Goal: Ask a question: Seek information or help from site administrators or community

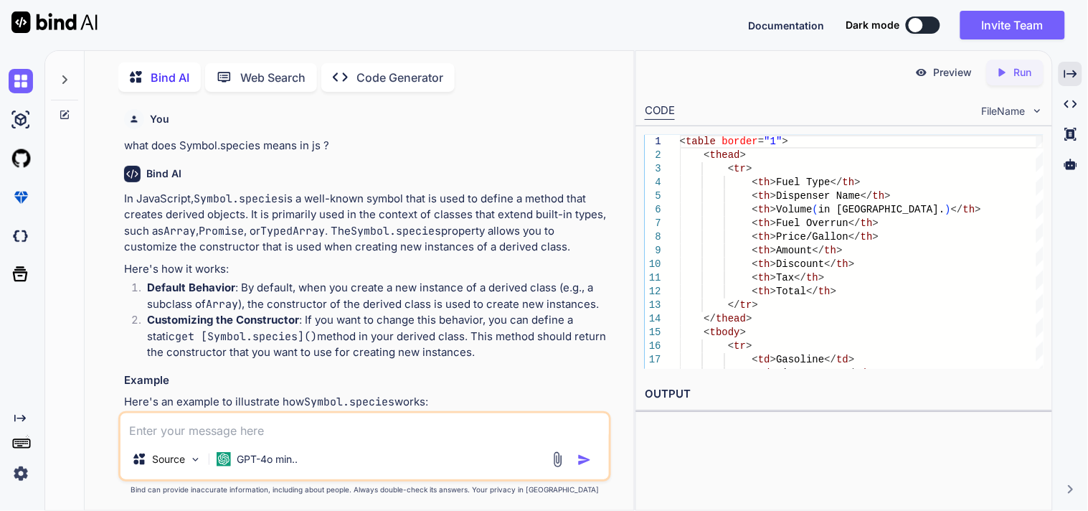
scroll to position [5638, 0]
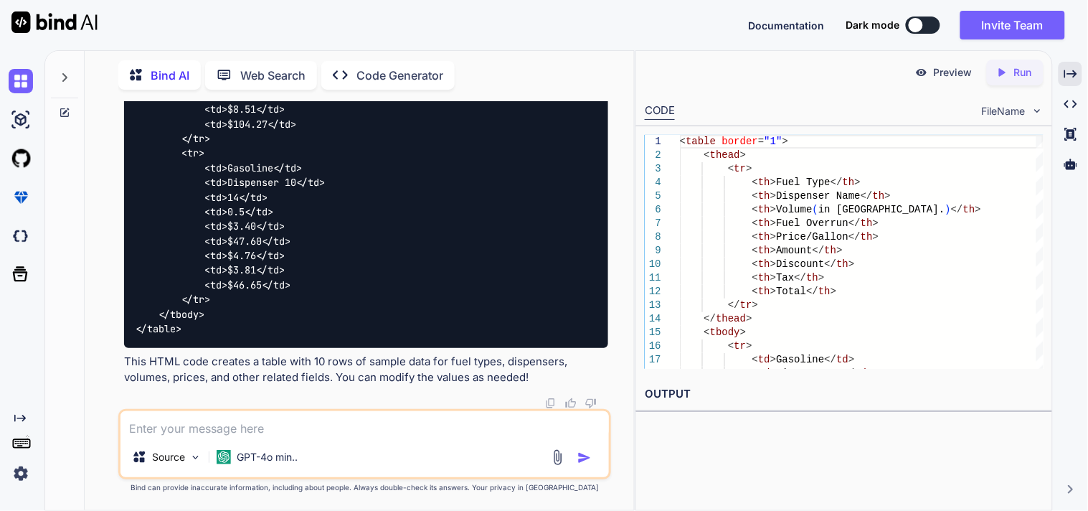
click at [242, 429] on textarea at bounding box center [365, 424] width 489 height 26
type textarea "does js has stream thing"
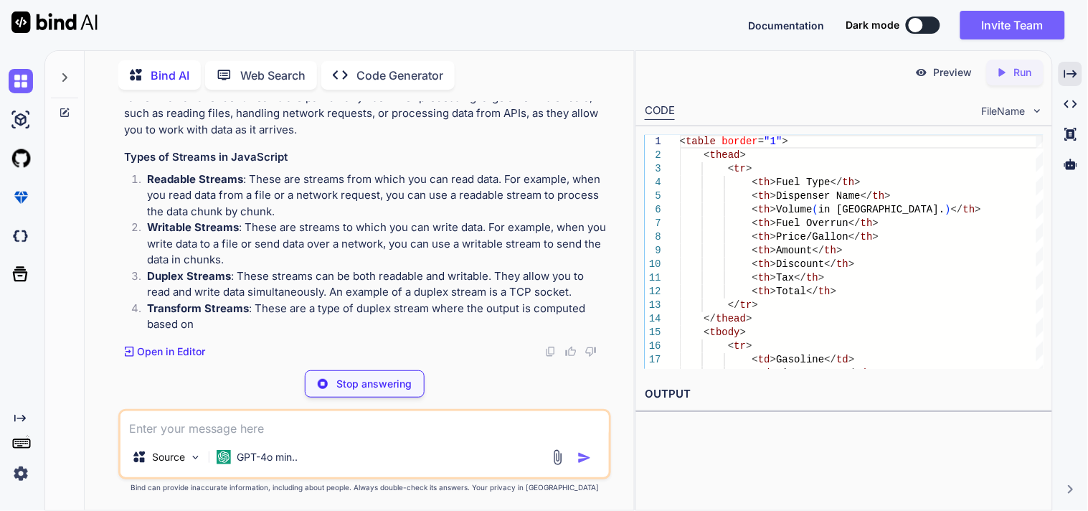
scroll to position [6355, 0]
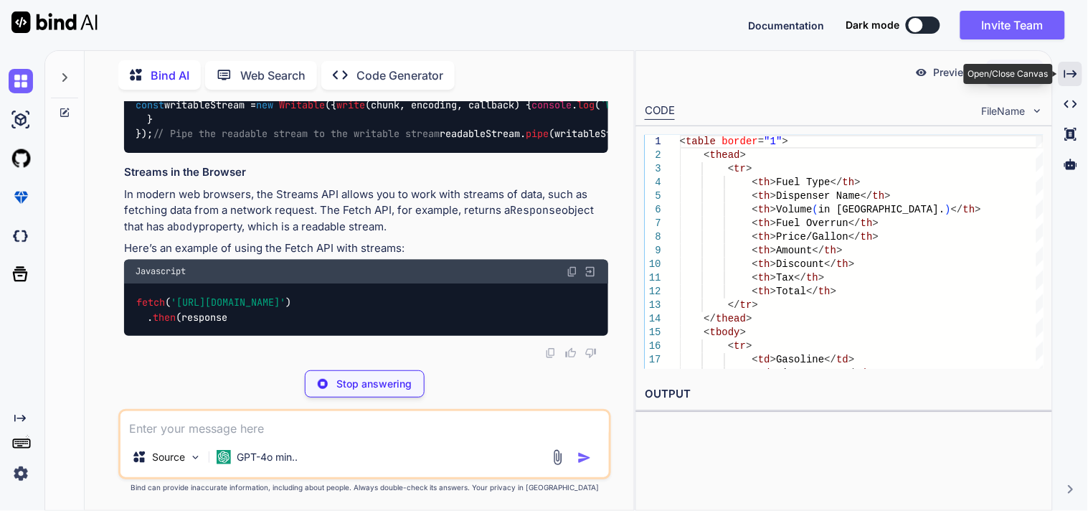
click at [1070, 68] on icon "Created with Pixso." at bounding box center [1071, 73] width 13 height 13
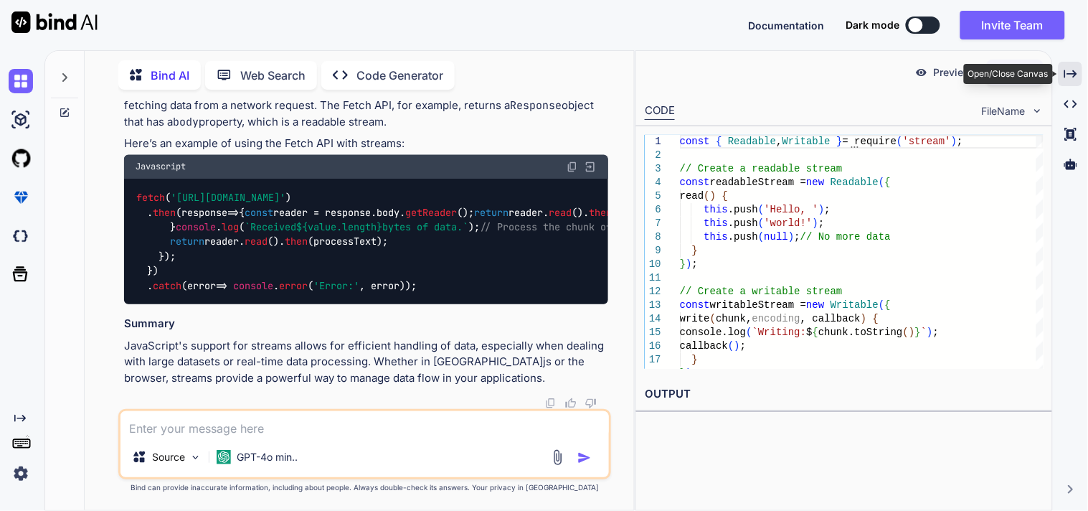
click at [1066, 68] on icon "Created with Pixso." at bounding box center [1071, 73] width 13 height 13
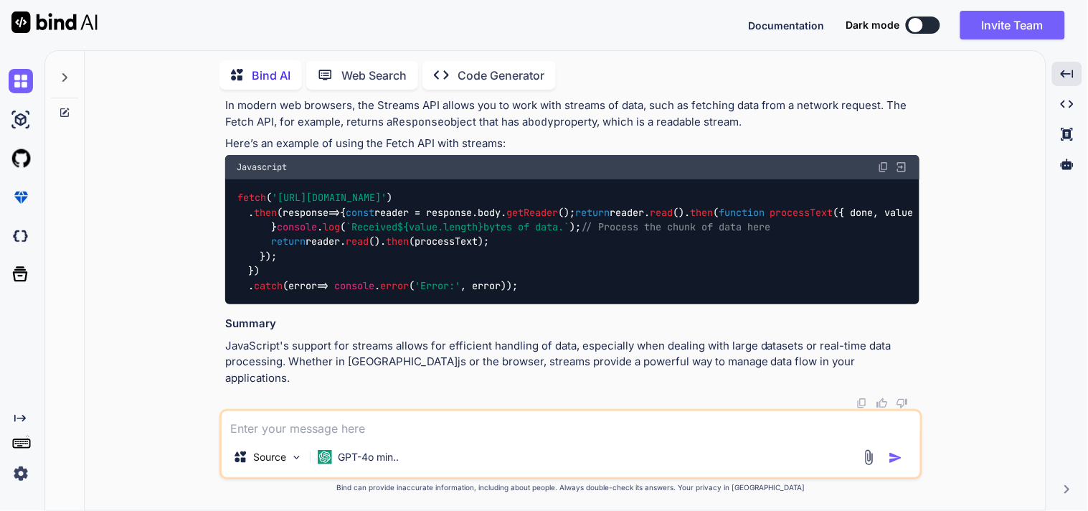
scroll to position [6852, 0]
click at [311, 428] on textarea at bounding box center [571, 424] width 699 height 26
paste textarea "Promise.withResolvers() is generic and supports subclassing, which means it can…"
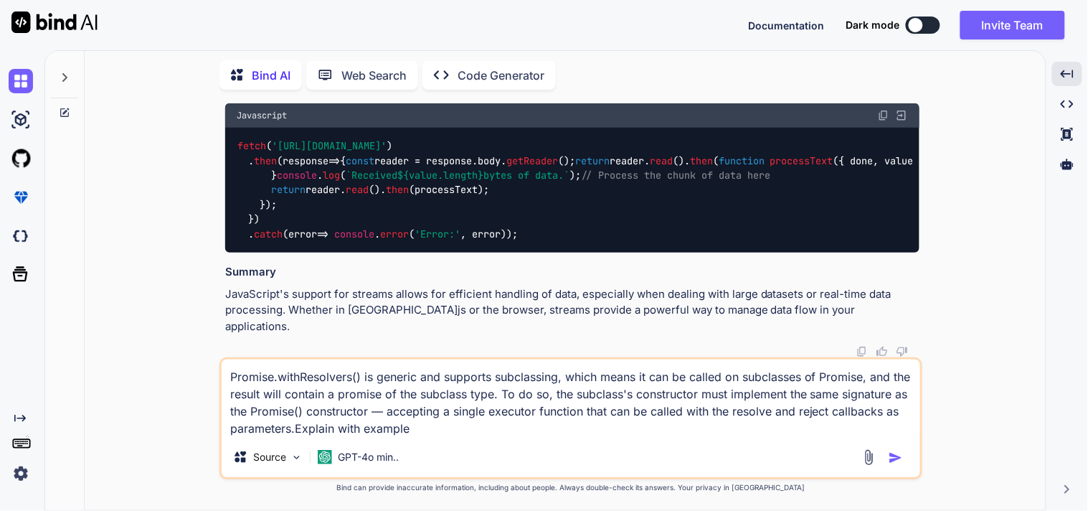
type textarea "Promise.withResolvers() is generic and supports subclassing, which means it can…"
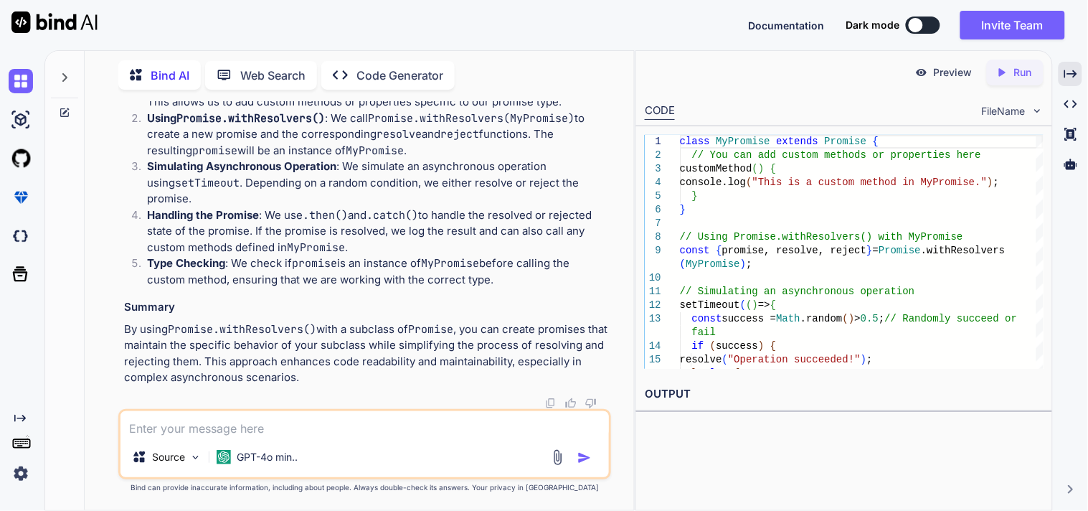
scroll to position [8460, 0]
drag, startPoint x: 398, startPoint y: 244, endPoint x: 375, endPoint y: 242, distance: 23.1
click at [375, 242] on p "Handling the Promise : We use .then() and .catch() to handle the resolved or re…" at bounding box center [377, 231] width 461 height 49
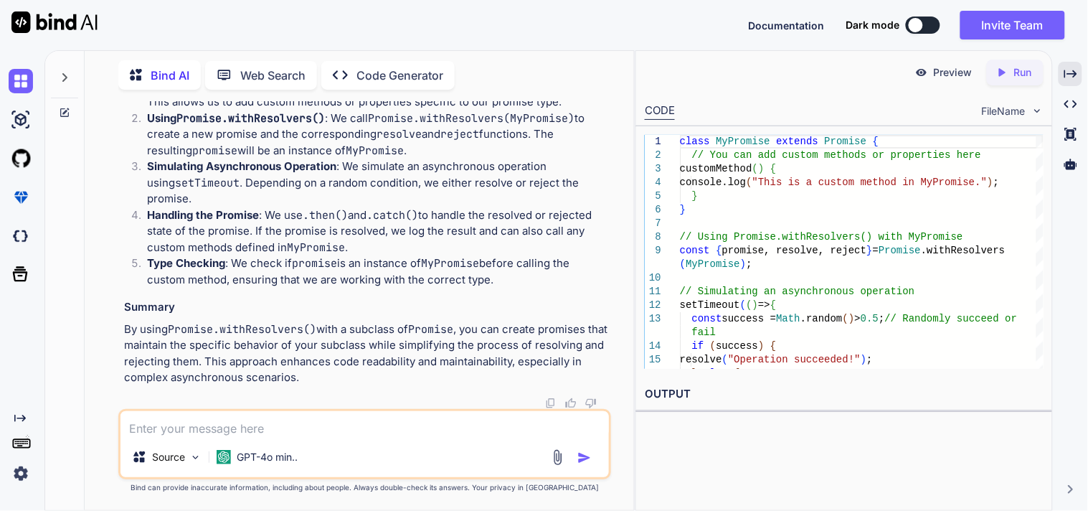
click at [311, 425] on textarea at bounding box center [365, 424] width 489 height 26
type textarea "does withResolvers accepts any argument ?"
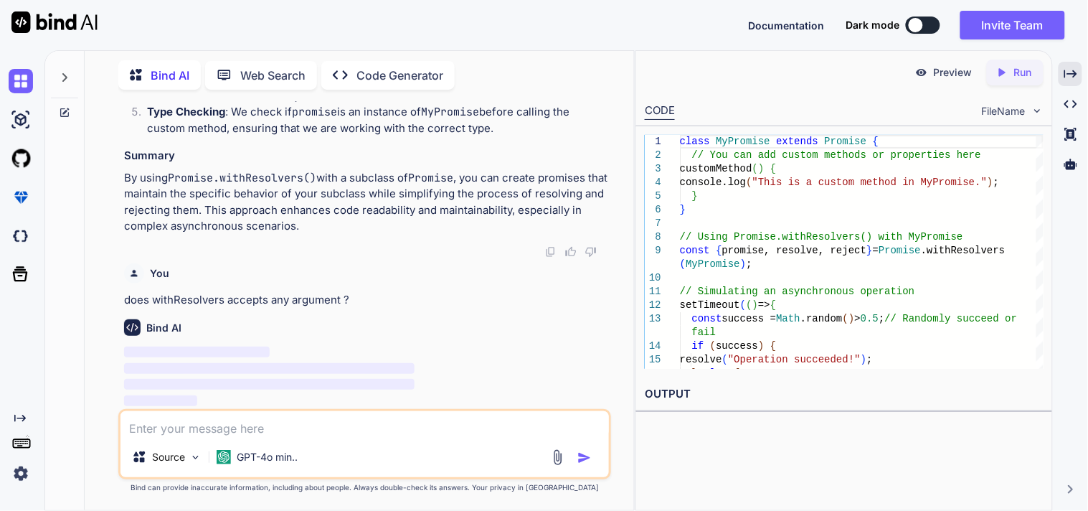
scroll to position [8611, 0]
drag, startPoint x: 1076, startPoint y: 66, endPoint x: 1069, endPoint y: 75, distance: 11.2
click at [1076, 66] on div "Created with Pixso." at bounding box center [1071, 74] width 24 height 24
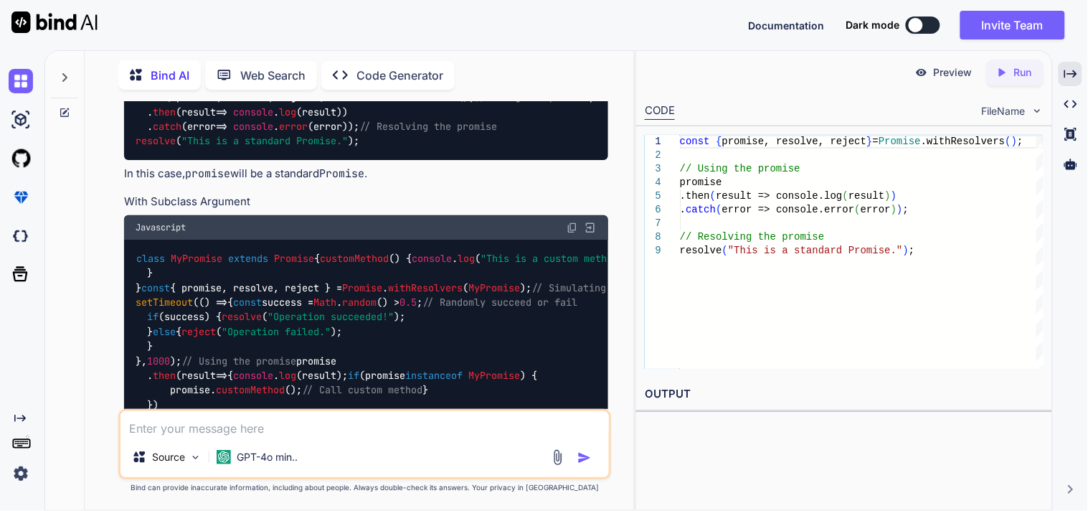
scroll to position [7814, 0]
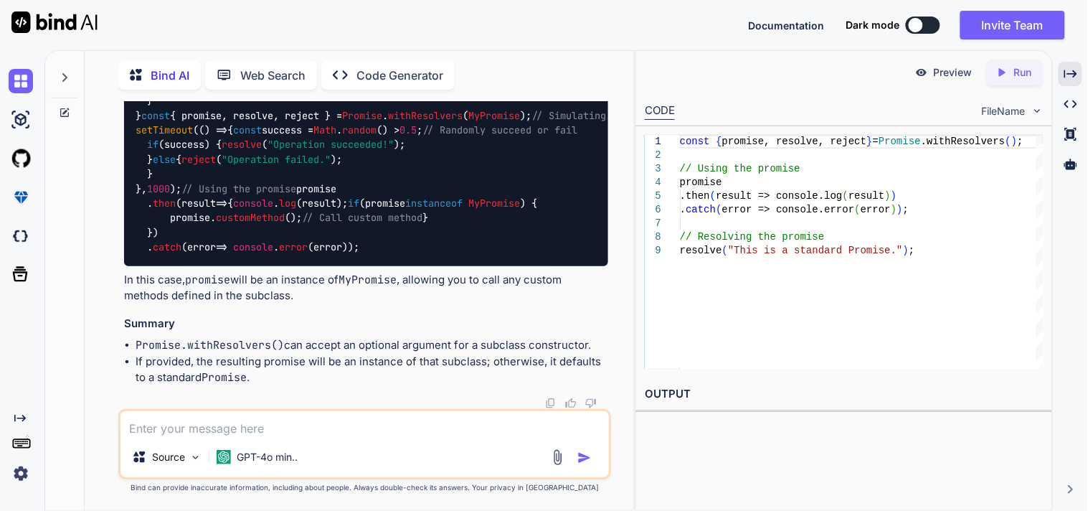
scroll to position [9514, 0]
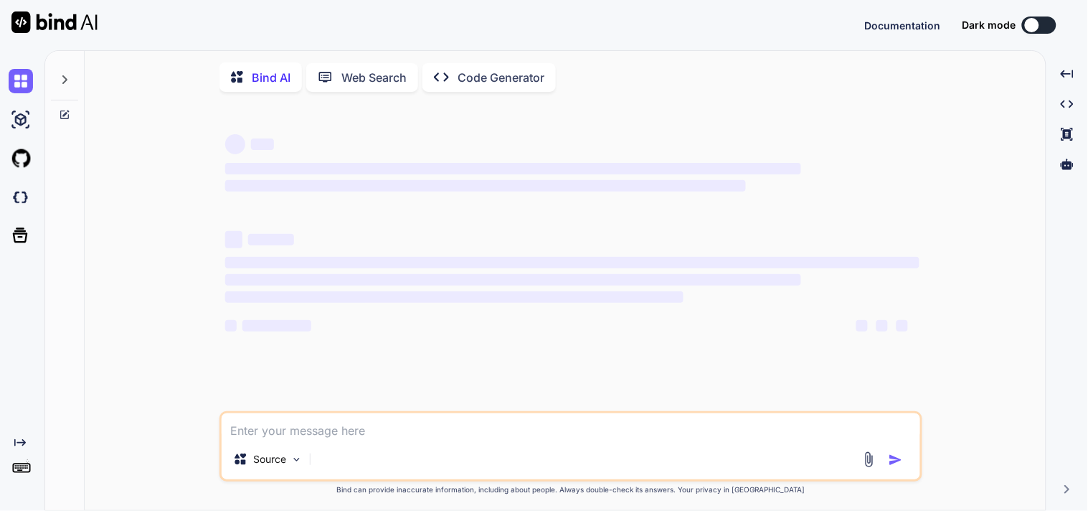
click at [298, 431] on textarea at bounding box center [571, 426] width 699 height 26
type textarea "x"
type textarea "i"
type textarea "x"
type textarea "it"
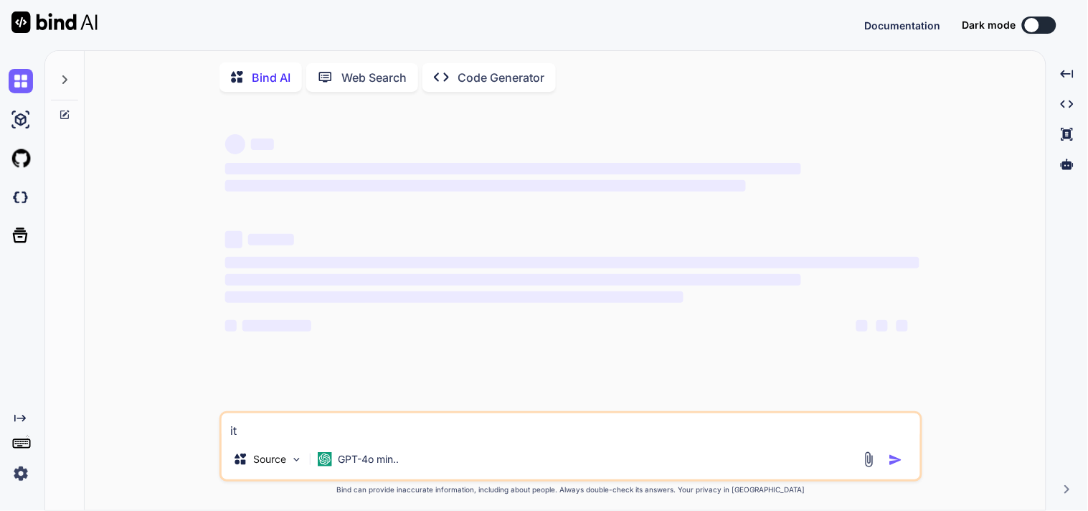
type textarea "x"
type textarea "ite"
type textarea "x"
type textarea "item"
type textarea "x"
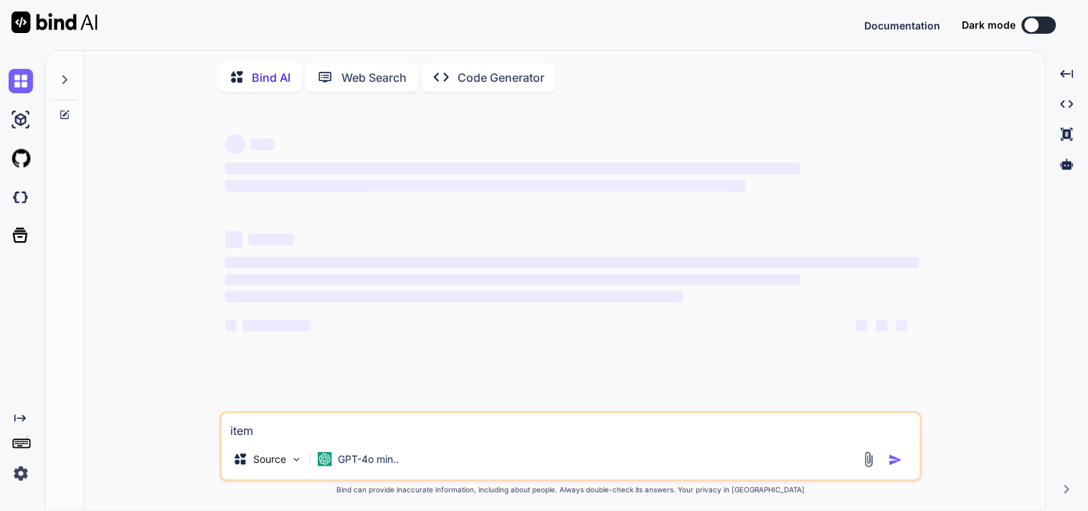
type textarea "item"
type textarea "x"
type textarea "item l"
type textarea "x"
type textarea "item li"
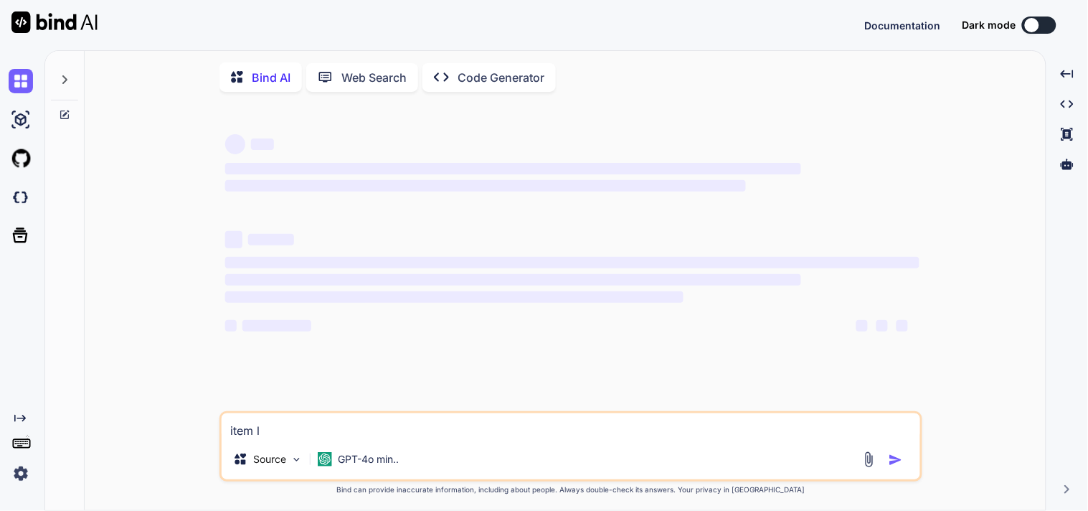
type textarea "x"
type textarea "item lis"
type textarea "x"
type textarea "item list"
type textarea "x"
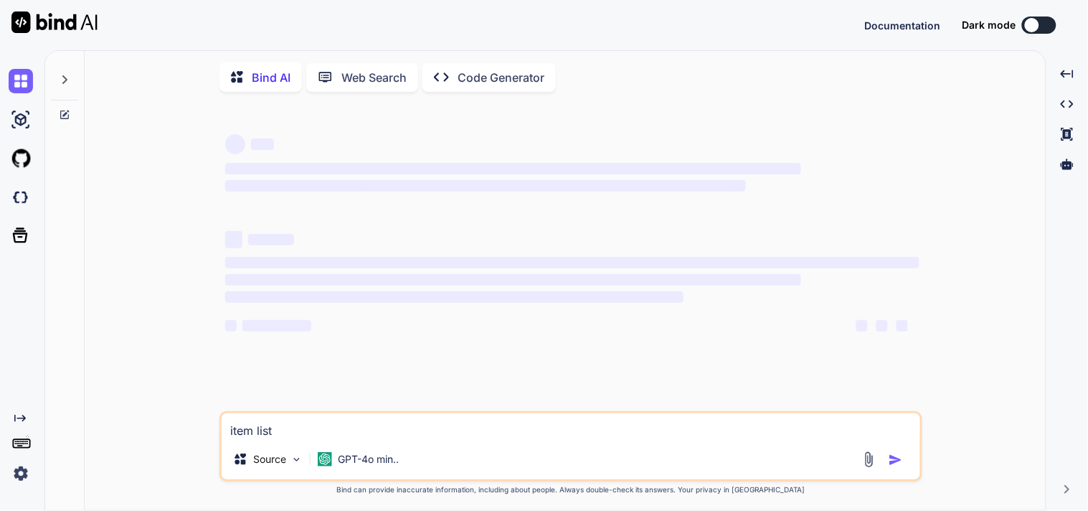
type textarea "item list"
type textarea "x"
type textarea "item list p"
type textarea "x"
type textarea "item list pa"
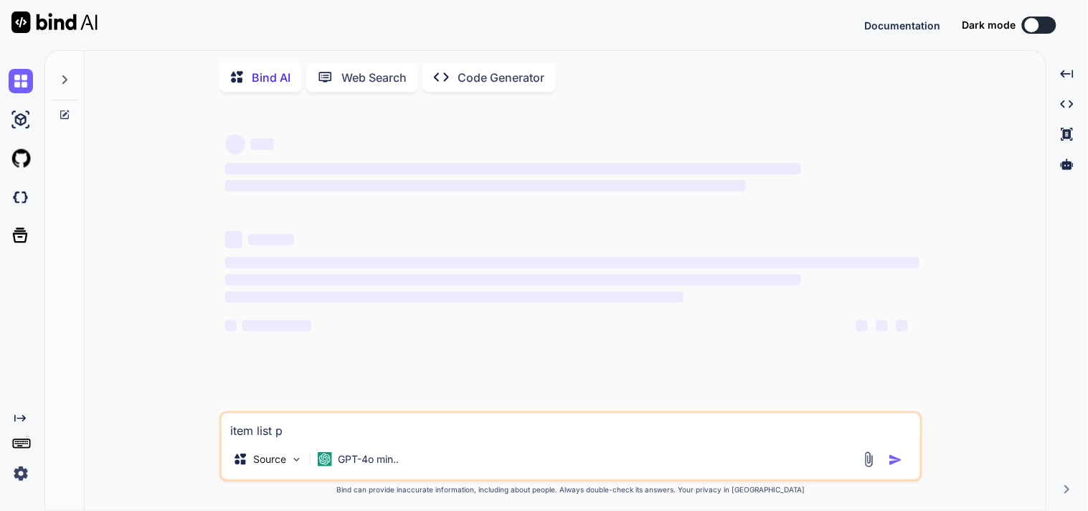
type textarea "x"
type textarea "item list pag"
type textarea "x"
type textarea "item list page"
type textarea "x"
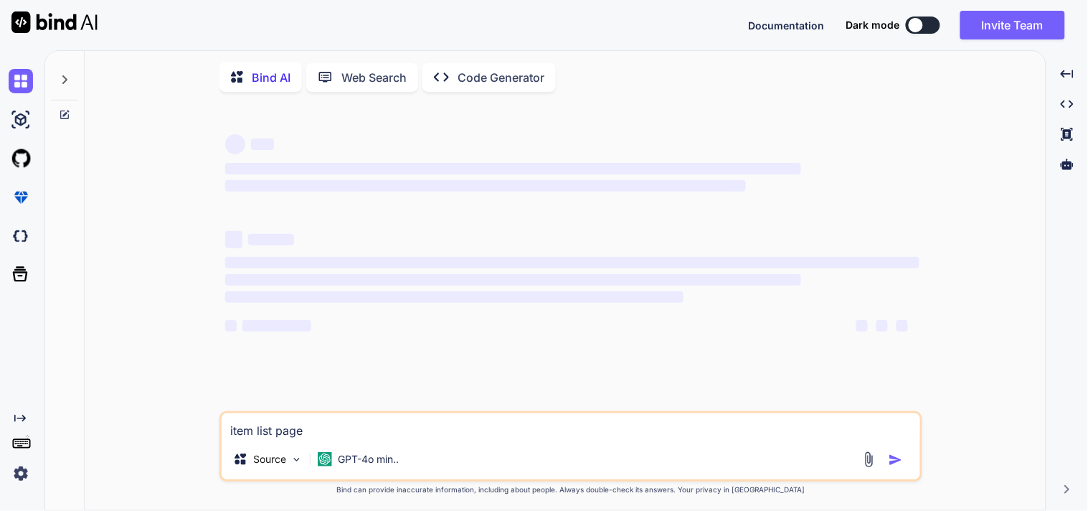
type textarea "item list page"
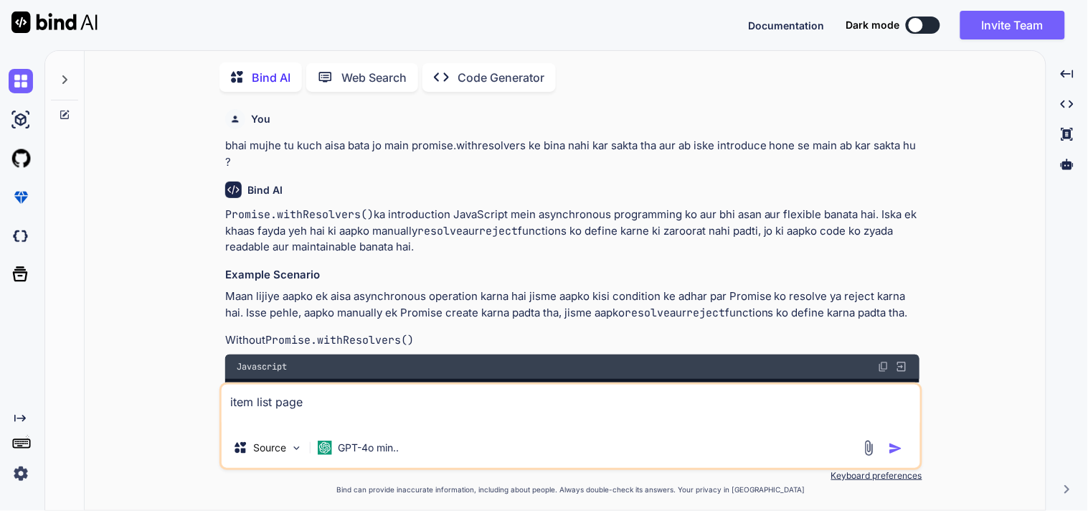
scroll to position [5, 0]
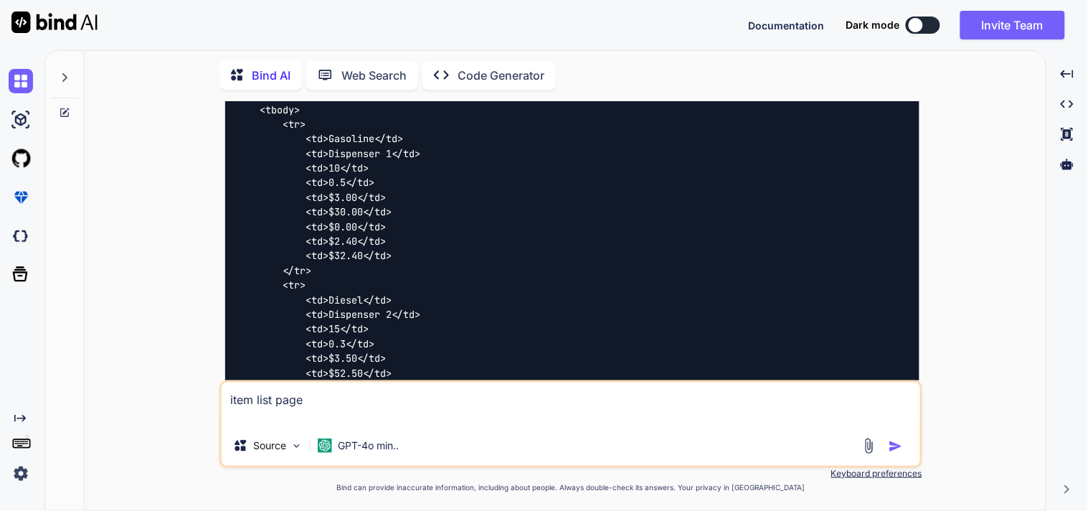
type textarea "x"
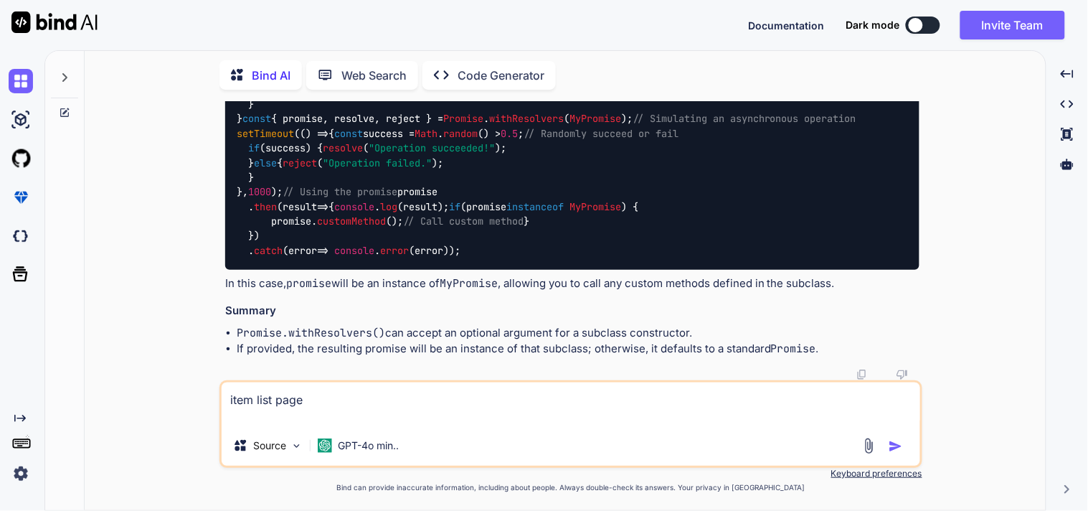
scroll to position [5492, 0]
type textarea "item list page"
click at [897, 446] on img "button" at bounding box center [896, 446] width 14 height 14
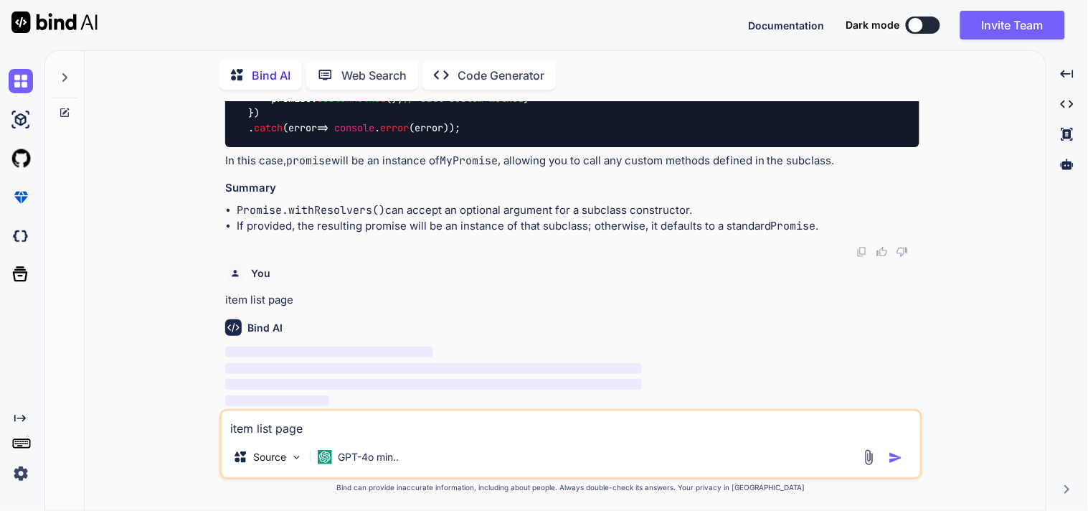
scroll to position [6339, 0]
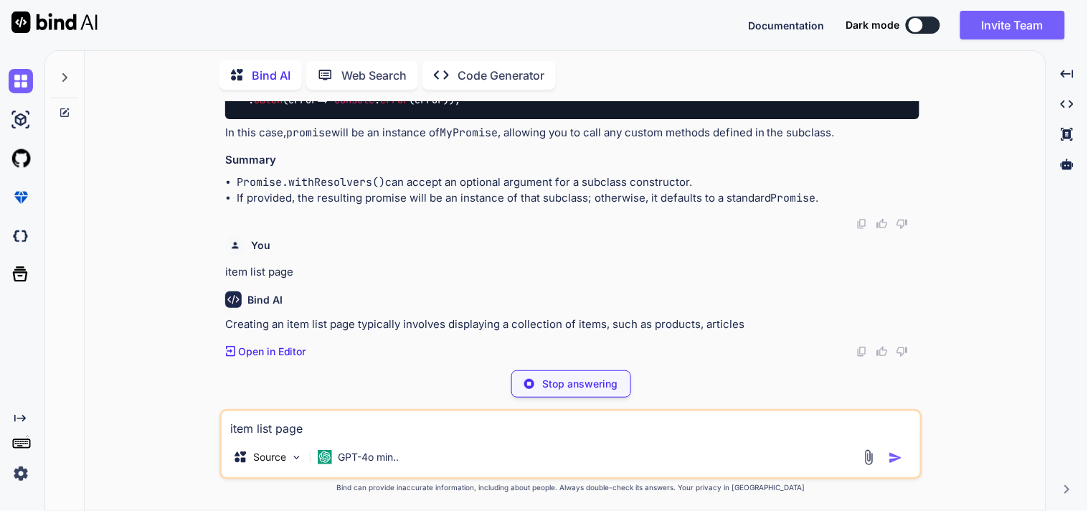
click at [359, 425] on textarea "item list page" at bounding box center [571, 424] width 699 height 26
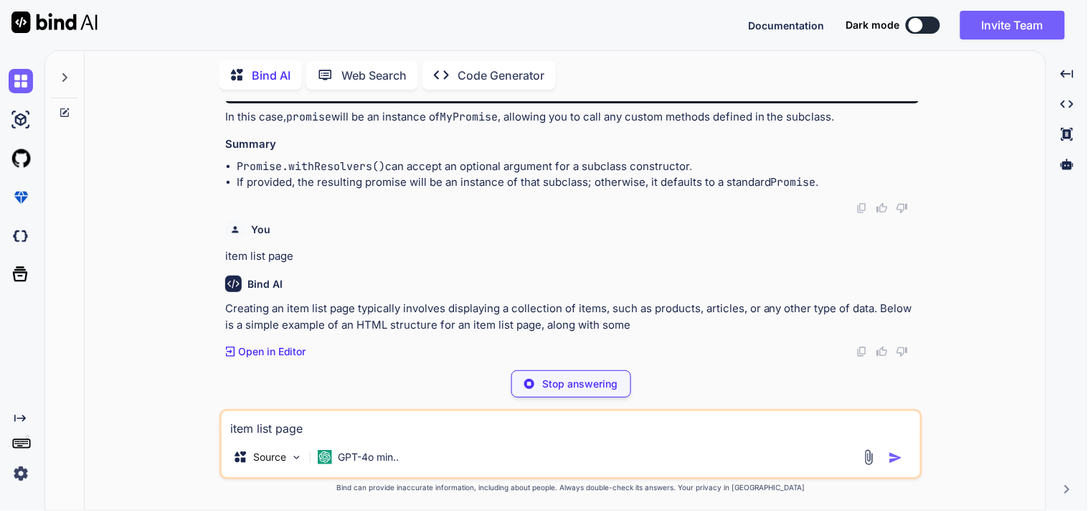
type textarea "x"
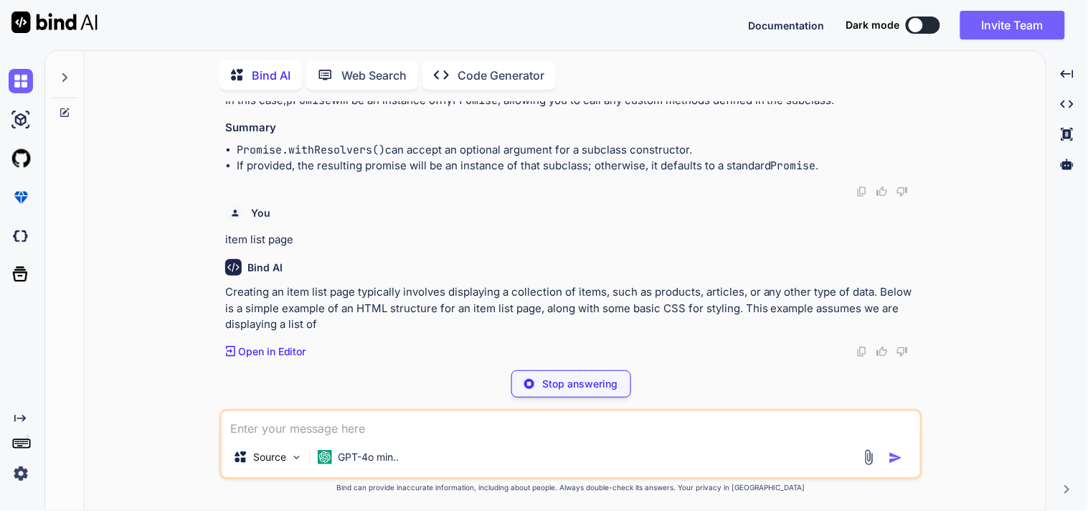
type textarea "x"
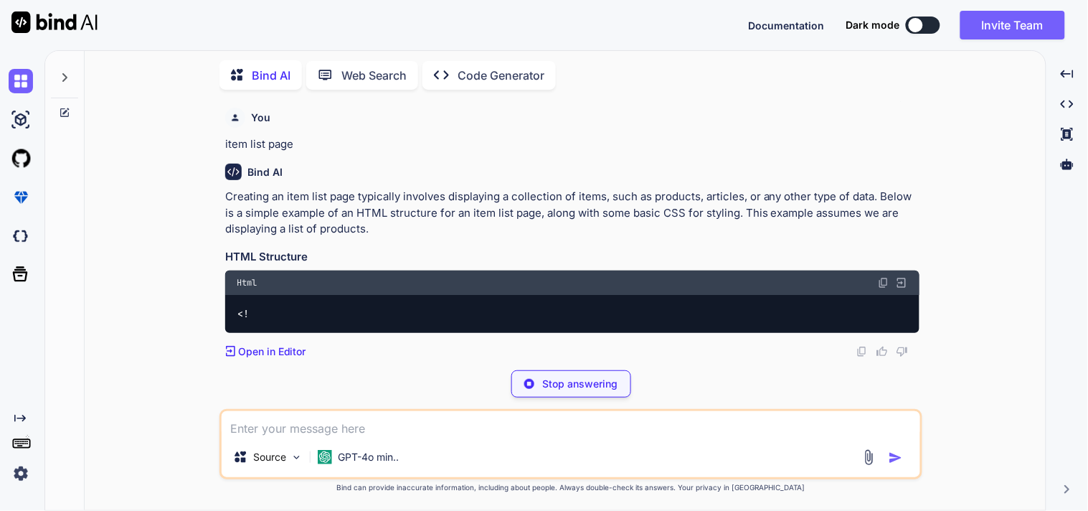
type textarea "Q"
type textarea "x"
type textarea "QS"
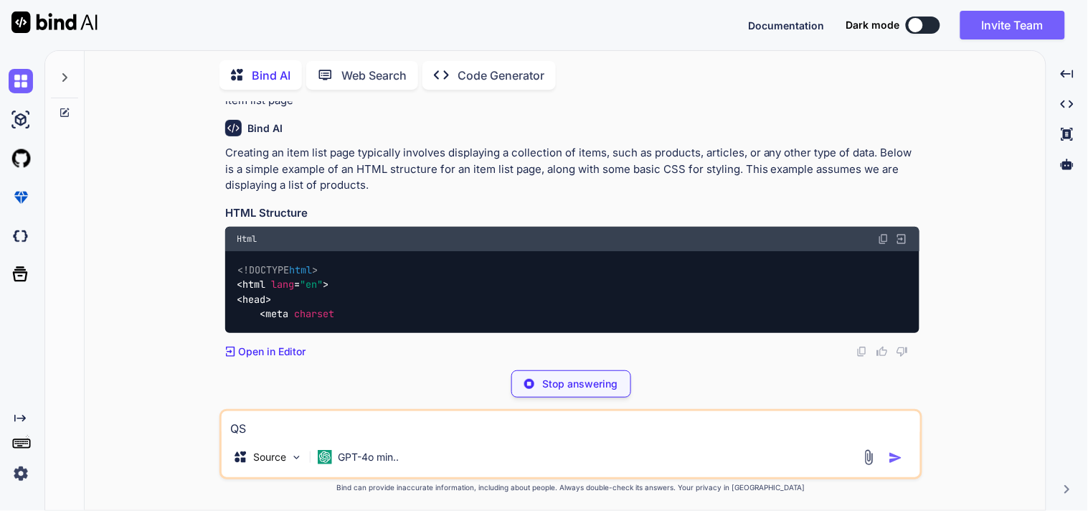
type textarea "x"
type textarea "QSR"
type textarea "x"
type textarea "QSR"
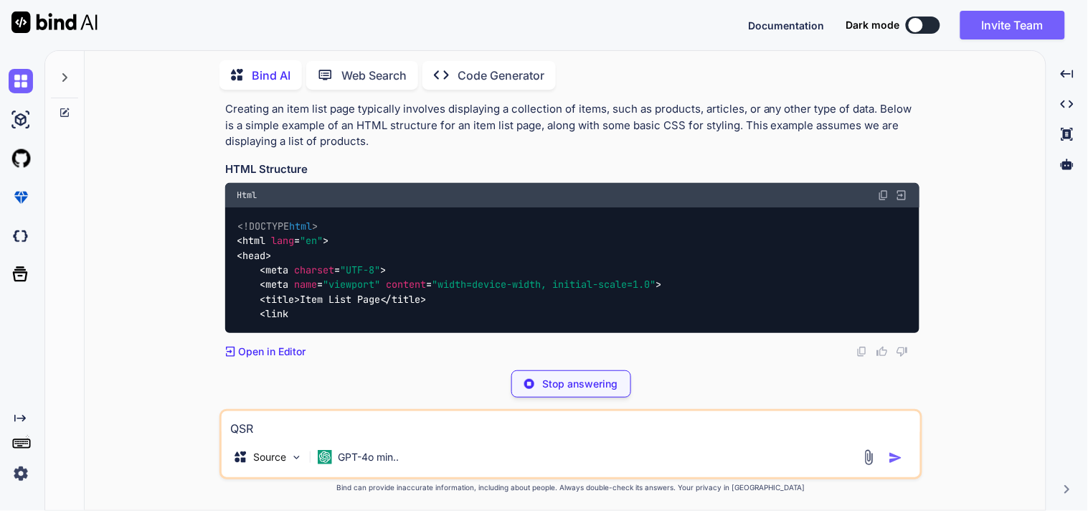
type textarea "x"
type textarea "QSR I"
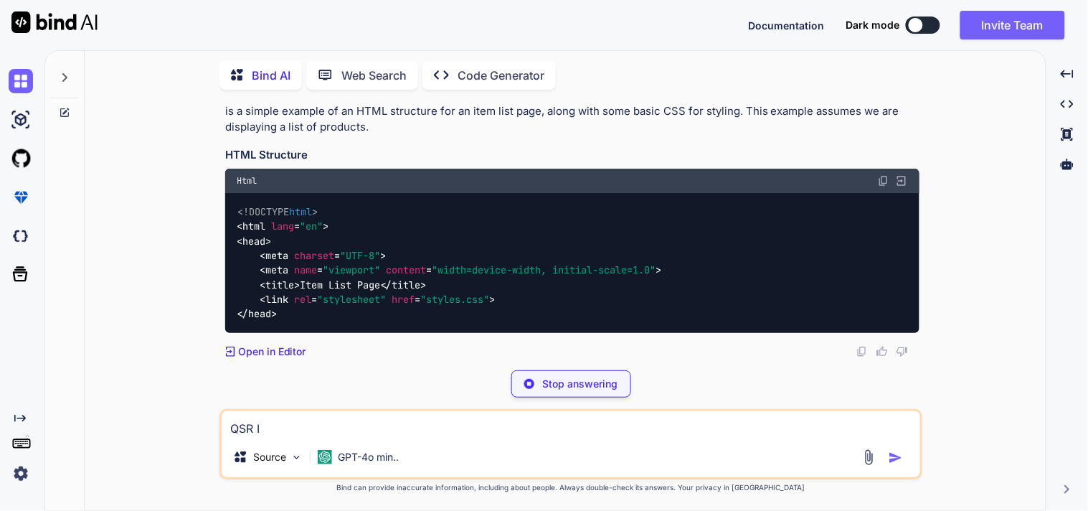
type textarea "x"
type textarea "QSR It"
type textarea "x"
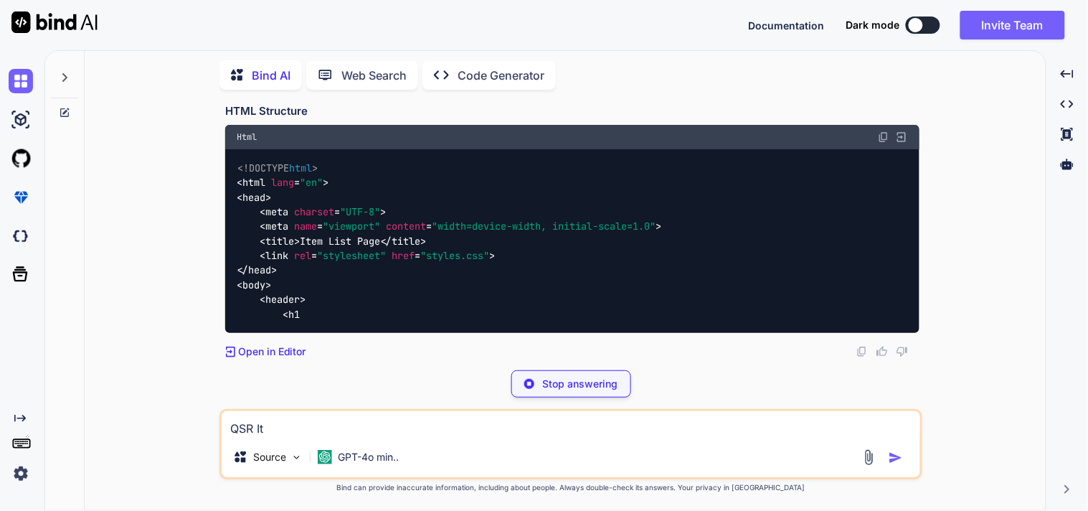
type textarea "QSR Ite"
type textarea "x"
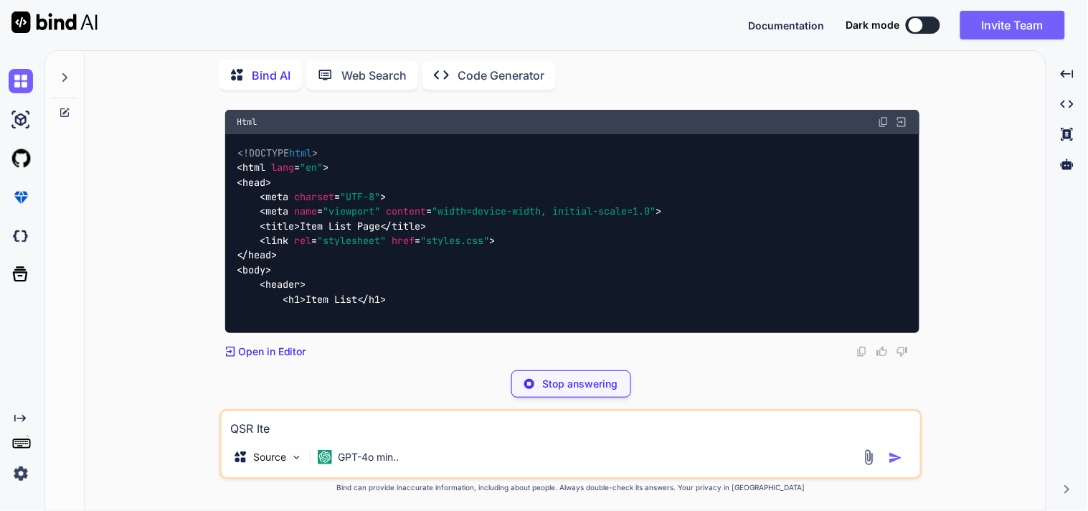
type textarea "QSR Item"
type textarea "x"
type textarea "QSR Item"
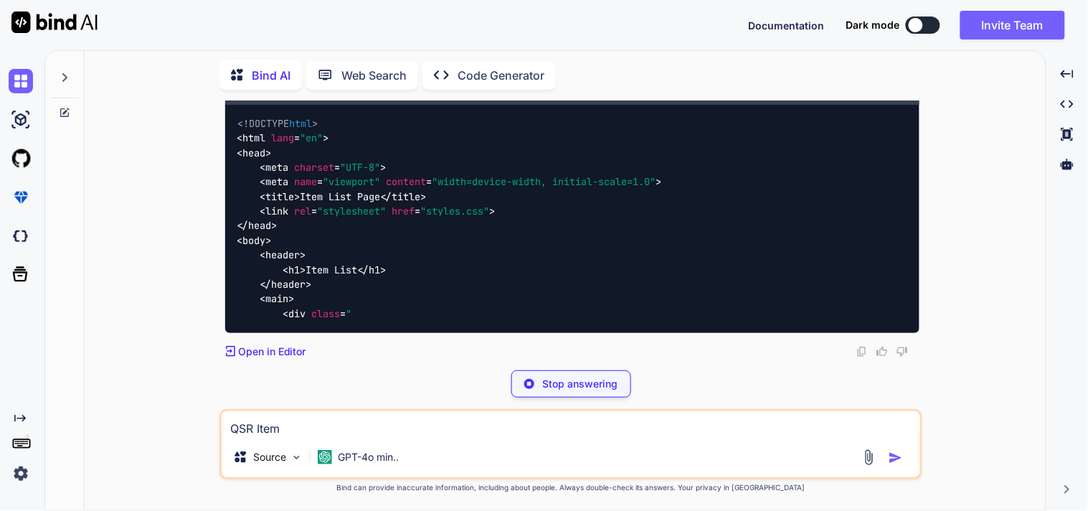
type textarea "x"
type textarea "QSR Item l"
type textarea "x"
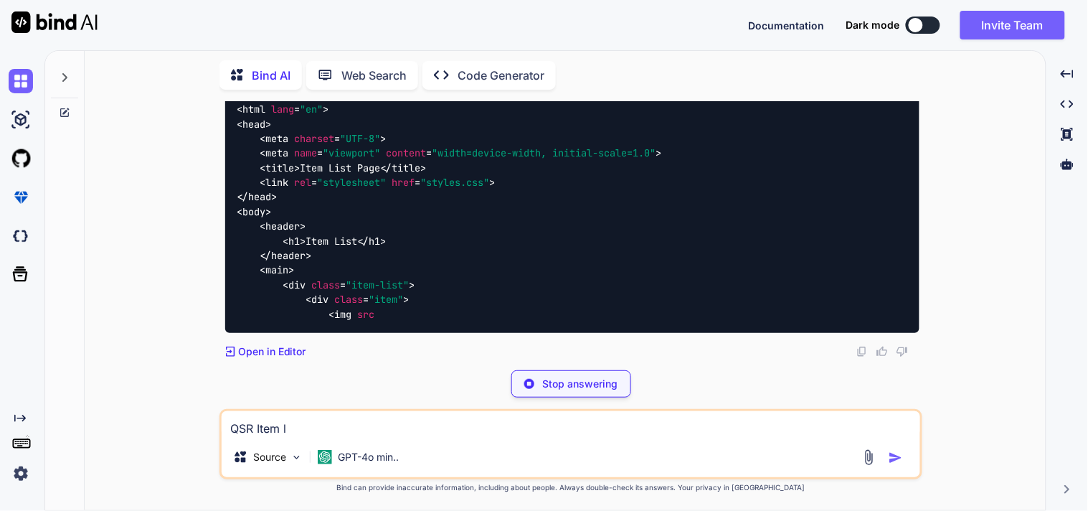
type textarea "QSR Item li"
type textarea "x"
type textarea "QSR Item lis"
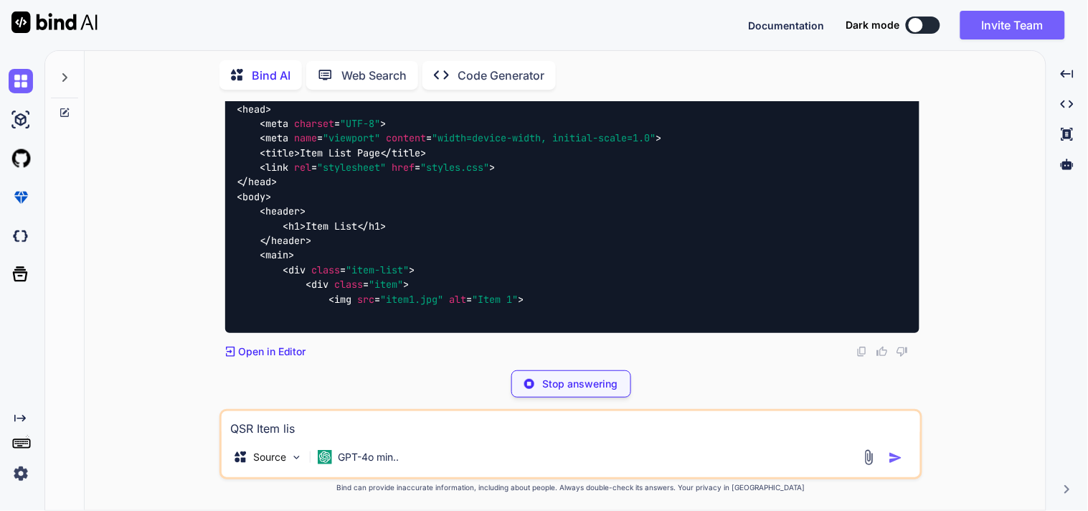
type textarea "x"
type textarea "QSR Item list"
type textarea "x"
type textarea "QSR Item list"
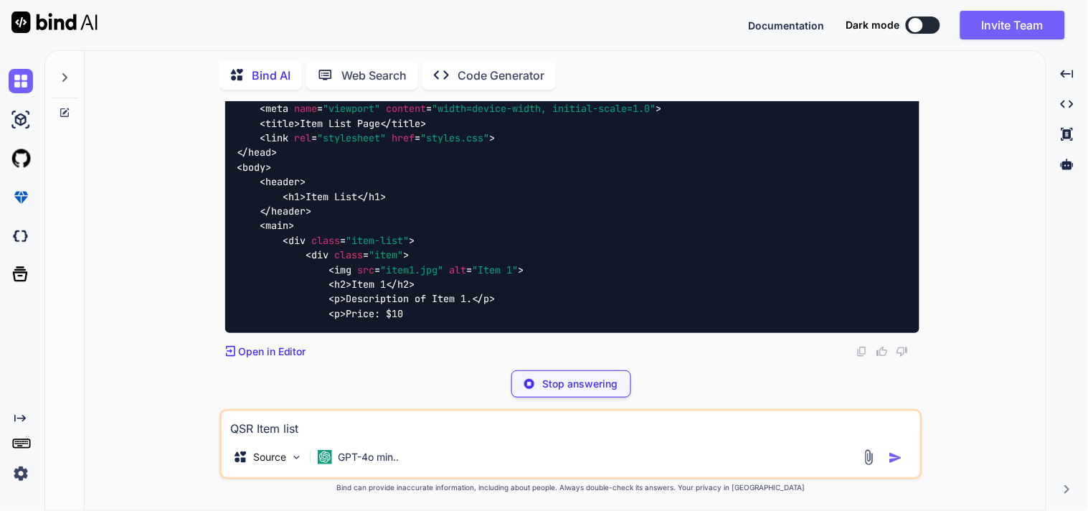
type textarea "x"
type textarea "QSR Item list p"
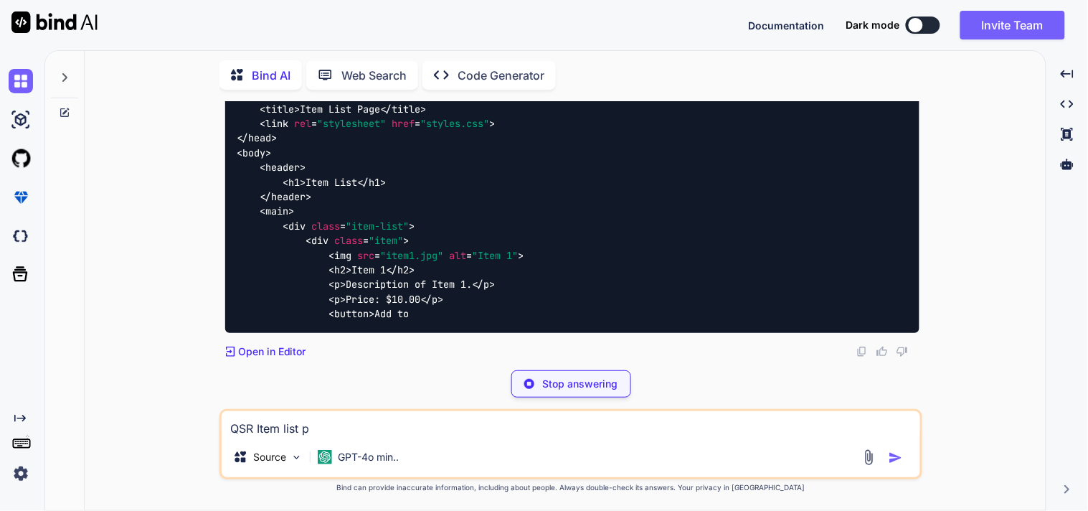
type textarea "x"
type textarea "QSR Item list pa"
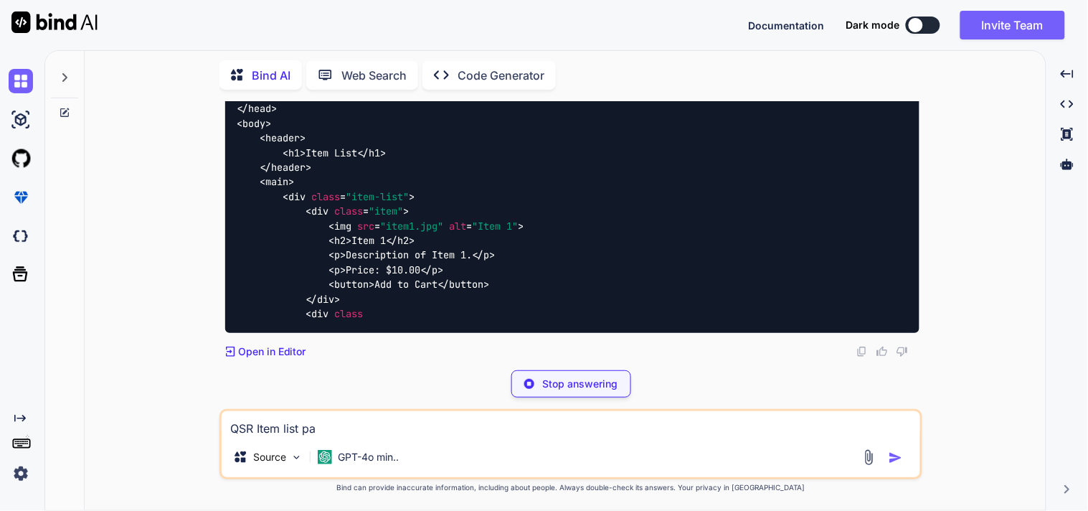
type textarea "x"
type textarea "QSR Item list pag"
type textarea "x"
type textarea "QSR Item list page"
type textarea "x"
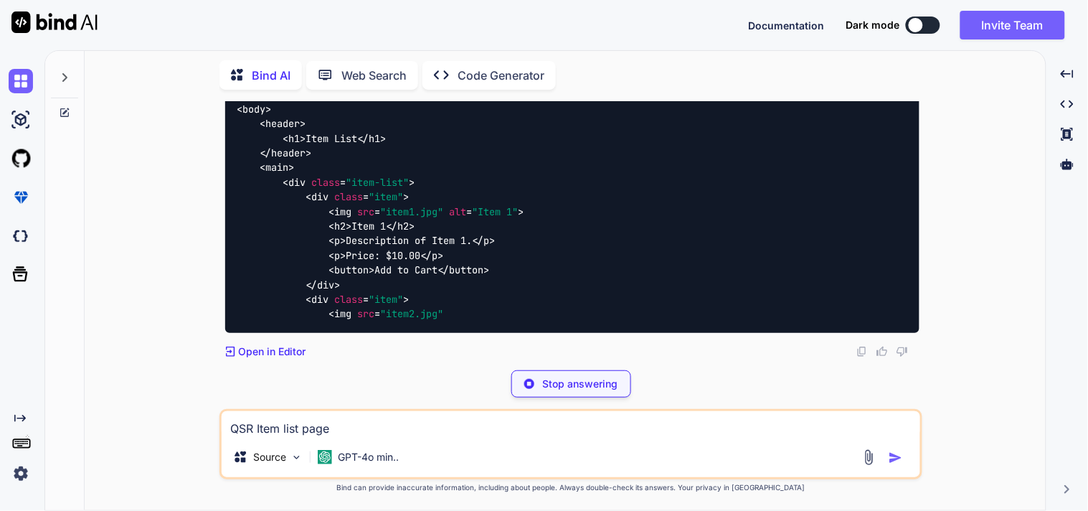
type textarea "QSR Item list page"
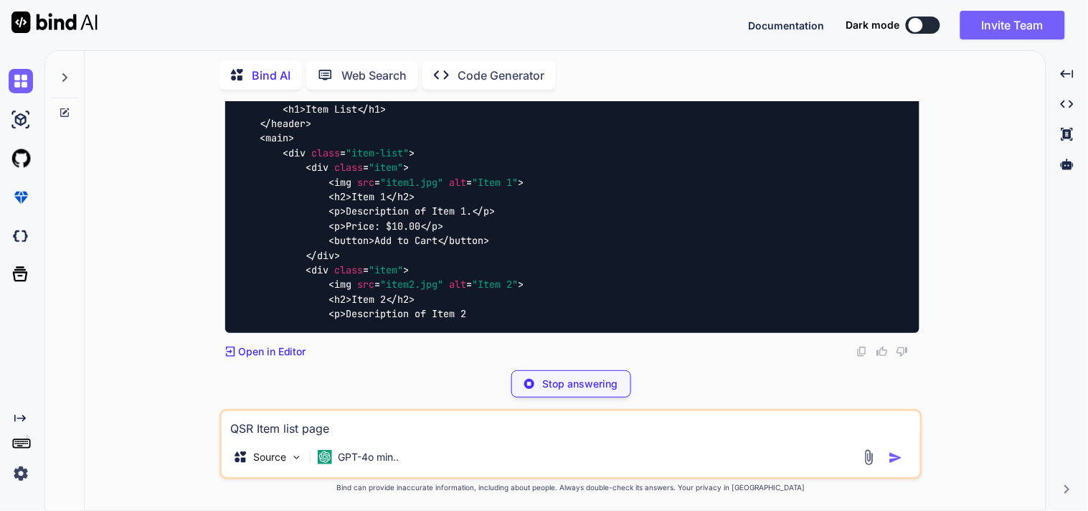
type textarea "x"
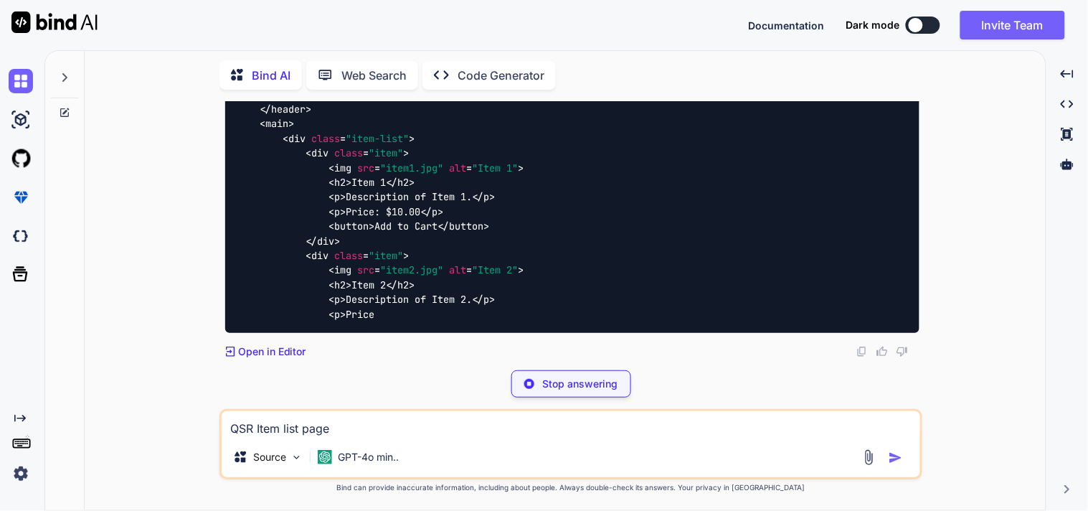
type textarea "QSR Item list page f"
type textarea "x"
type textarea "QSR Item list page fi"
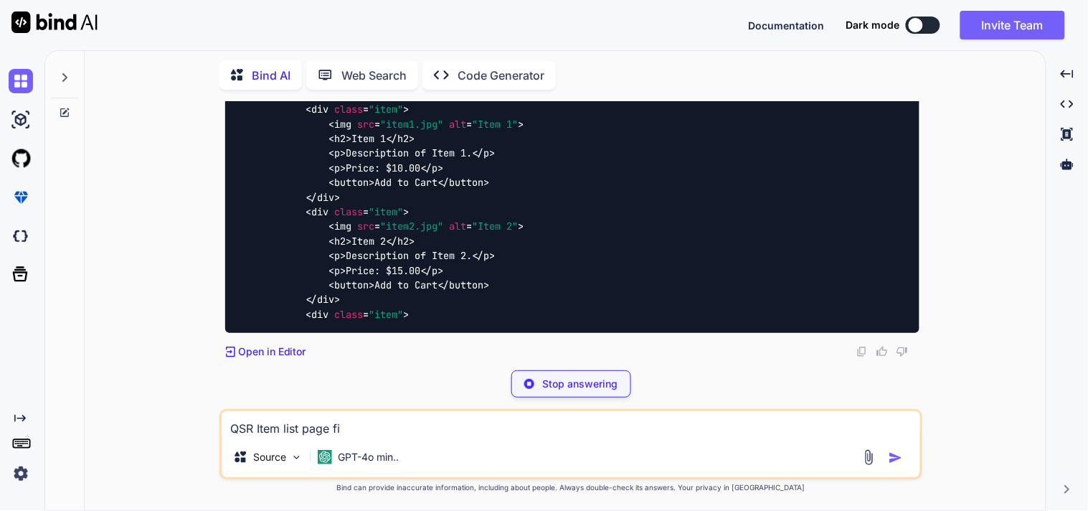
type textarea "x"
type textarea "QSR Item list page f"
type textarea "x"
type textarea "QSR Item list page"
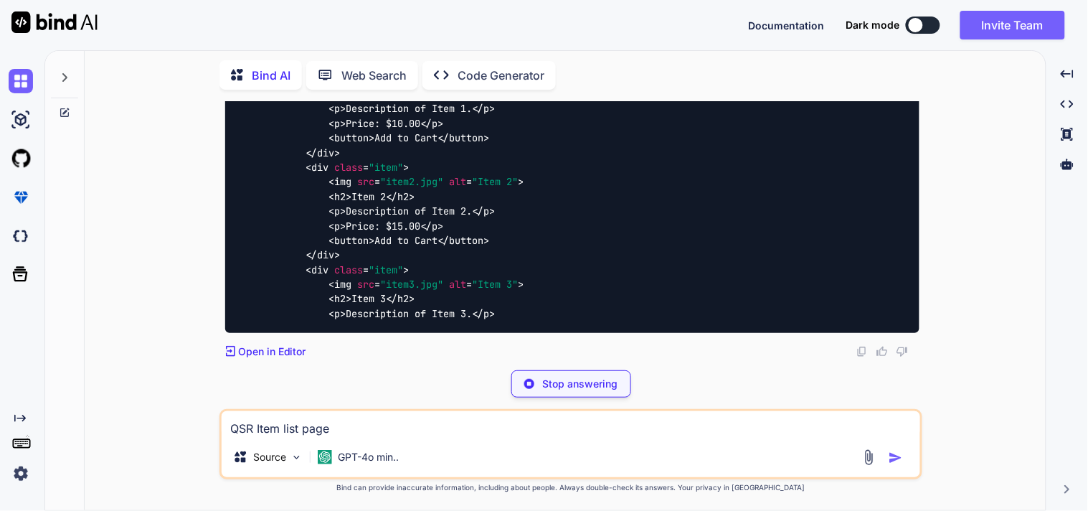
type textarea "x"
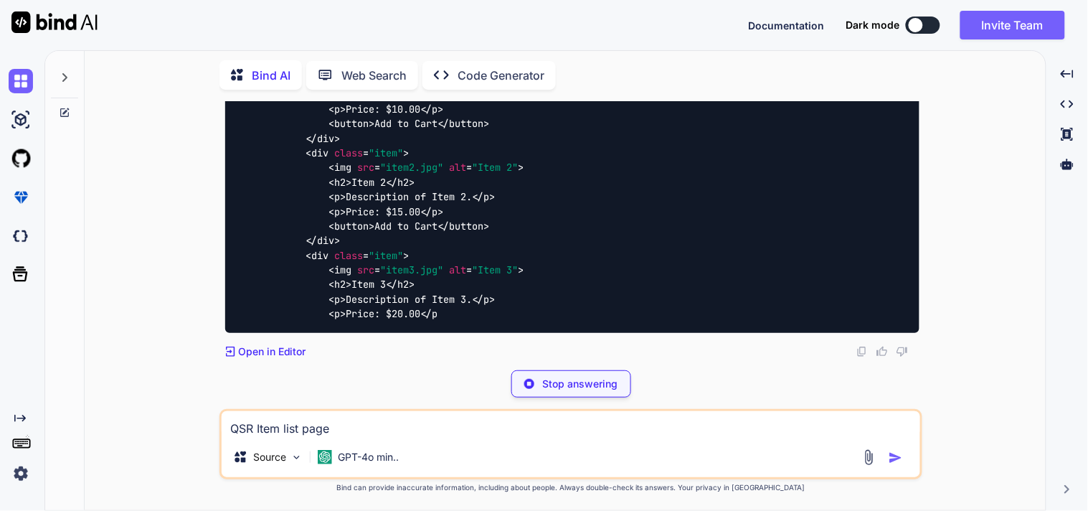
type textarea "QSR Item list page f"
type textarea "x"
type textarea "QSR Item list page fi"
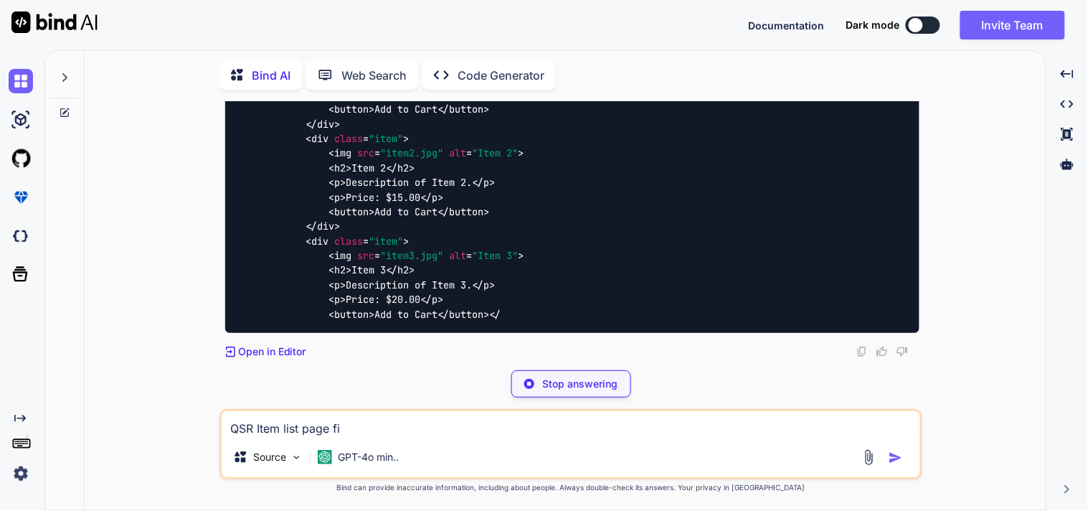
type textarea "x"
type textarea "QSR Item list page fie"
type textarea "x"
type textarea "QSR Item list page fiel"
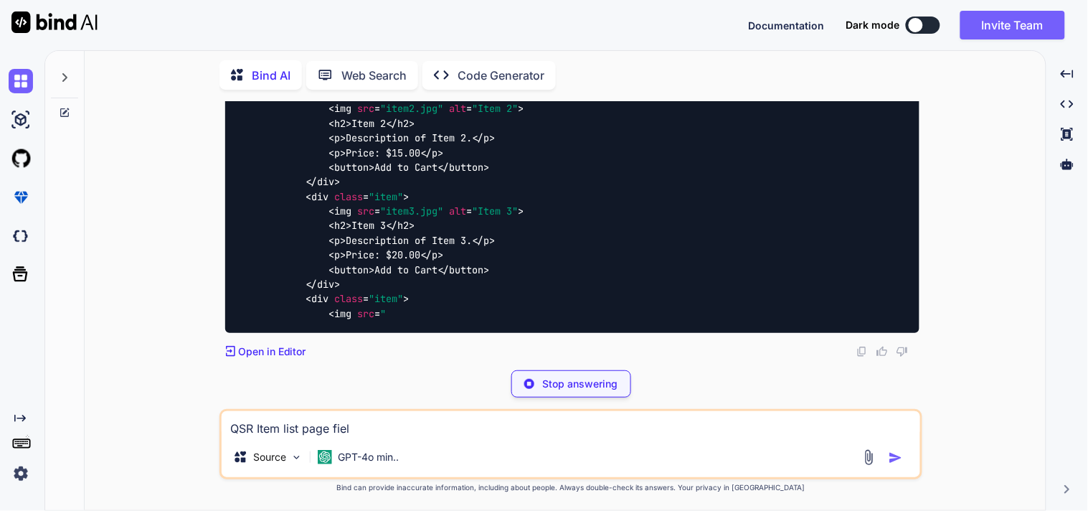
type textarea "x"
type textarea "QSR Item list page field"
type textarea "x"
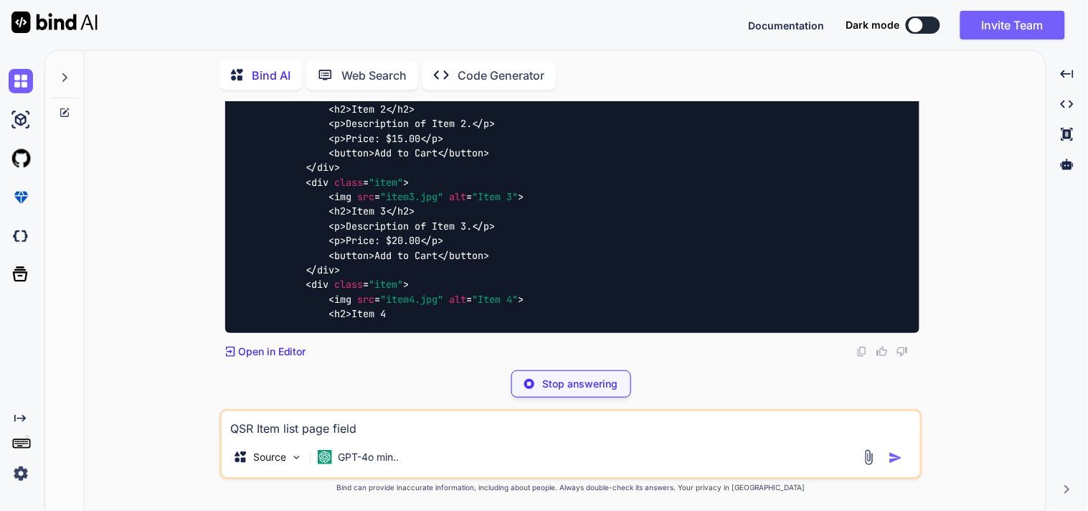
type textarea "QSR Item list page fields"
type textarea "x"
type textarea "QSR Item list page fields"
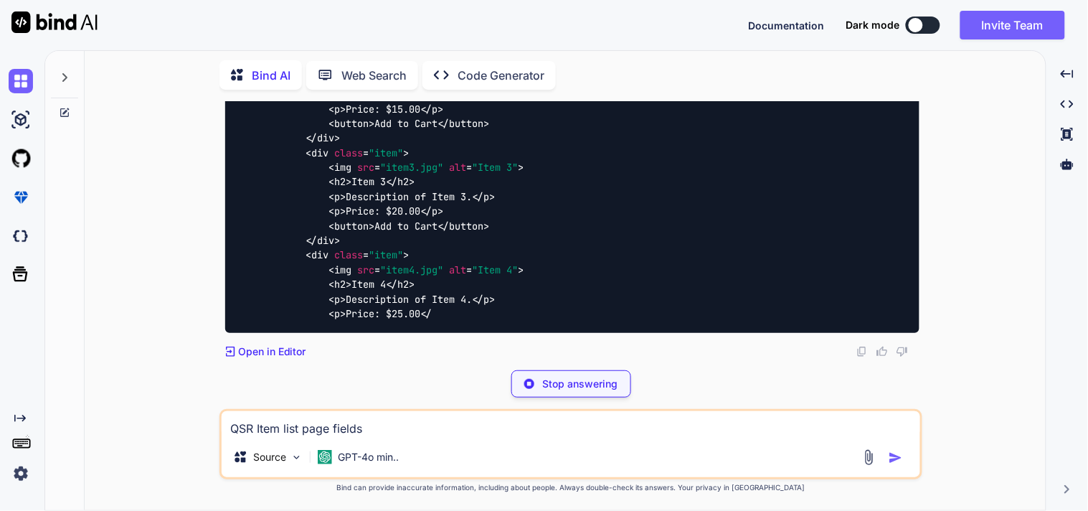
type textarea "x"
type textarea "QSR Item list page fields"
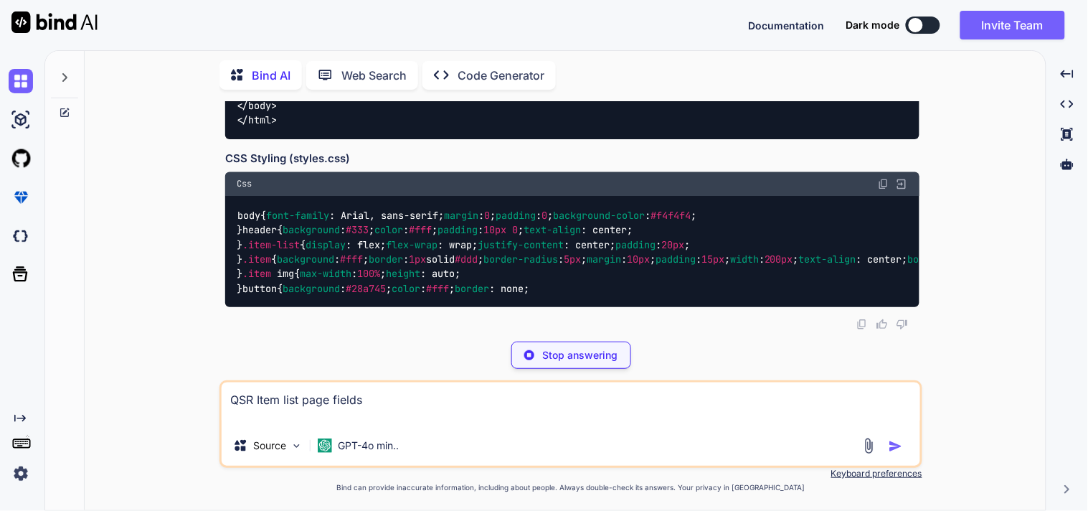
scroll to position [7931, 0]
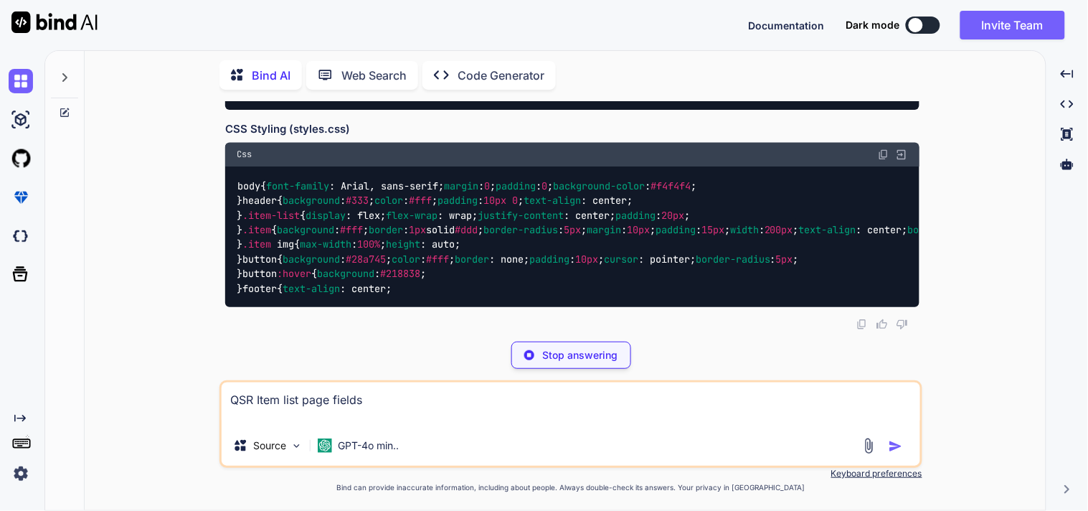
type textarea "x"
